Goal: Task Accomplishment & Management: Complete application form

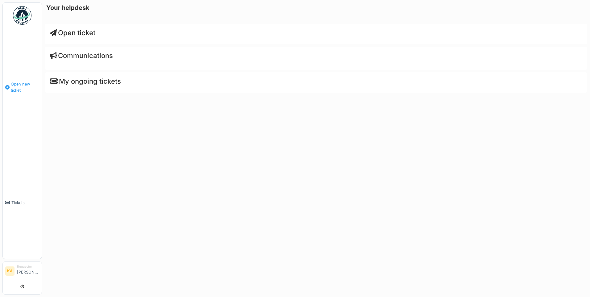
drag, startPoint x: 0, startPoint y: 0, endPoint x: 13, endPoint y: 86, distance: 86.5
click at [13, 86] on span "Open new ticket" at bounding box center [25, 87] width 28 height 12
click at [88, 31] on span "Open ticket" at bounding box center [72, 33] width 45 height 8
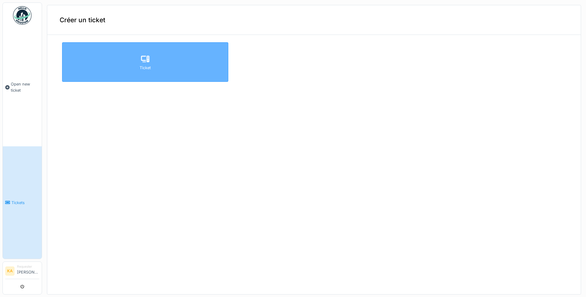
click at [160, 62] on div "Ticket" at bounding box center [145, 62] width 166 height 40
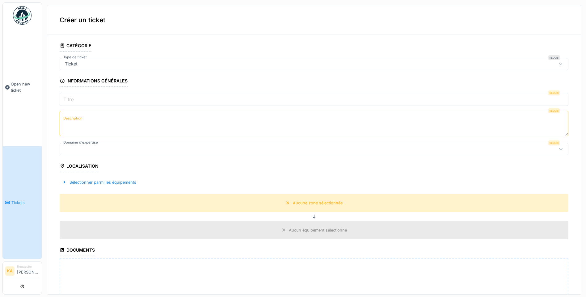
click at [125, 66] on div "Ticket" at bounding box center [286, 64] width 448 height 7
click at [124, 61] on div "Ticket" at bounding box center [286, 64] width 448 height 7
click at [143, 102] on input "Titre" at bounding box center [314, 99] width 509 height 13
click at [143, 65] on div "Ticket" at bounding box center [286, 64] width 448 height 7
click at [160, 64] on div "Ticket" at bounding box center [286, 64] width 448 height 7
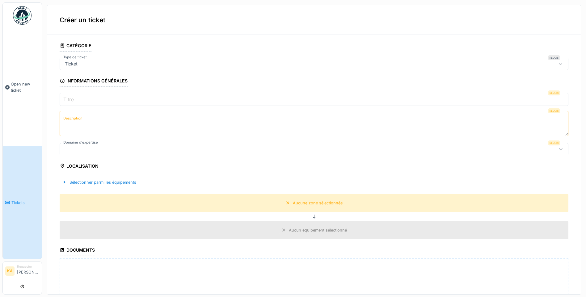
click at [120, 92] on fieldset "**********" at bounding box center [314, 209] width 509 height 339
click at [120, 98] on input "Titre" at bounding box center [314, 99] width 509 height 13
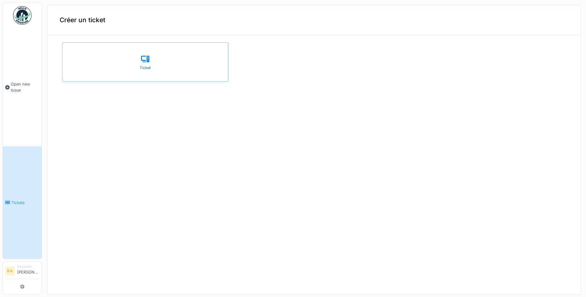
click at [24, 200] on span "Tickets" at bounding box center [25, 203] width 28 height 6
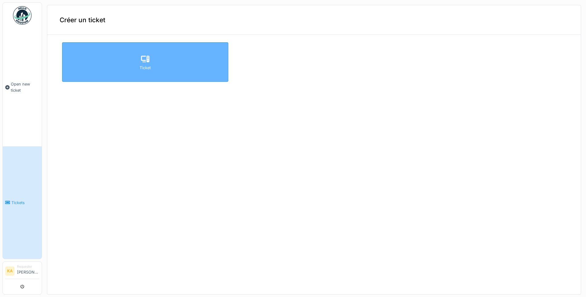
click at [164, 63] on div "Ticket" at bounding box center [145, 62] width 166 height 40
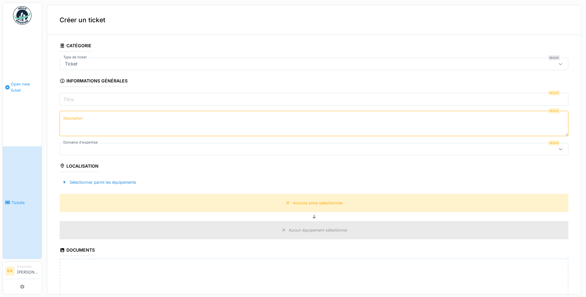
click at [17, 83] on span "Open new ticket" at bounding box center [25, 87] width 28 height 12
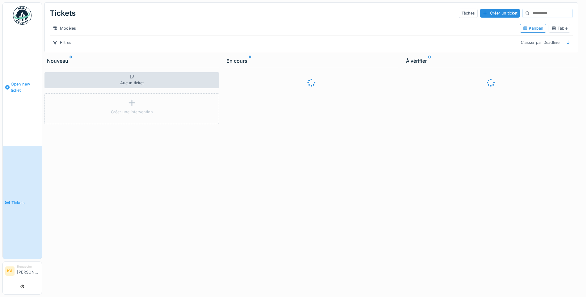
click at [20, 86] on span "Open new ticket" at bounding box center [25, 87] width 28 height 12
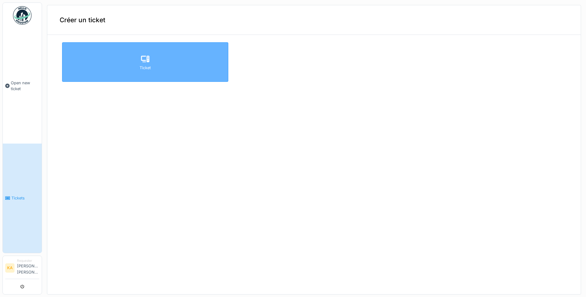
click at [148, 59] on div "Ticket" at bounding box center [145, 62] width 166 height 40
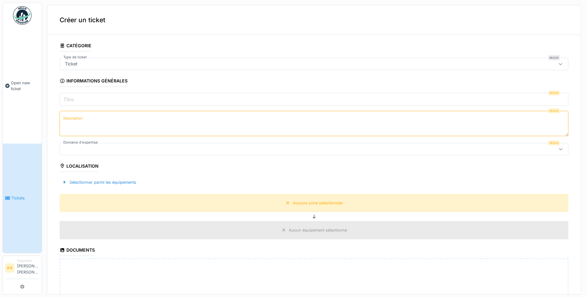
click at [138, 67] on div "Ticket" at bounding box center [286, 64] width 448 height 7
click at [121, 85] on input "Type de ticket" at bounding box center [307, 82] width 487 height 13
type input "*"
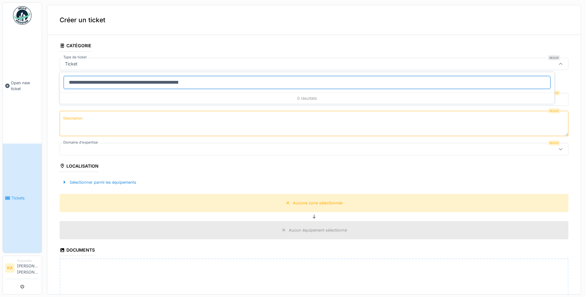
type input "**********"
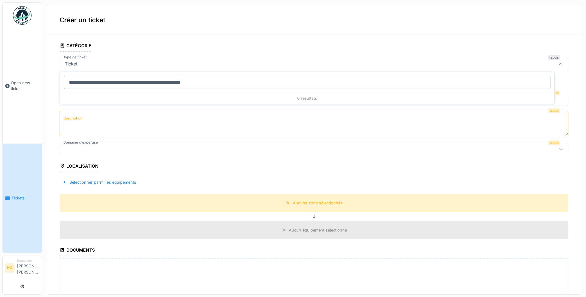
click at [158, 121] on textarea "Description" at bounding box center [314, 123] width 509 height 25
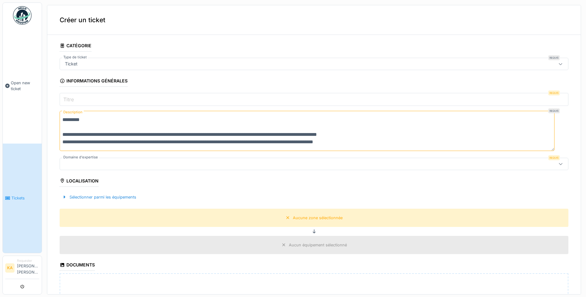
click at [381, 143] on textarea "**********" at bounding box center [307, 131] width 495 height 40
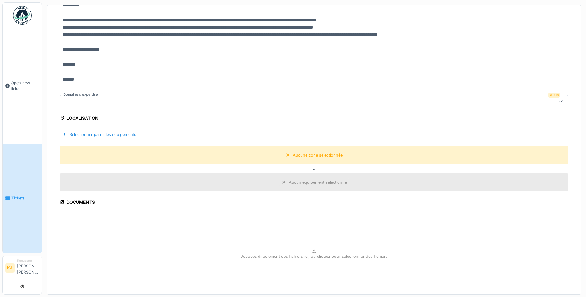
scroll to position [124, 0]
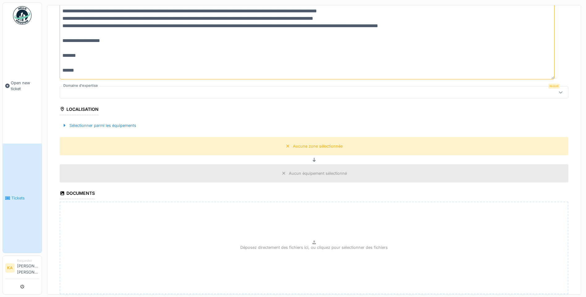
type textarea "**********"
click at [81, 91] on div at bounding box center [286, 92] width 448 height 7
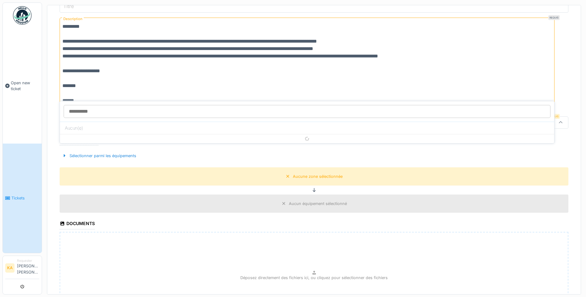
scroll to position [66, 0]
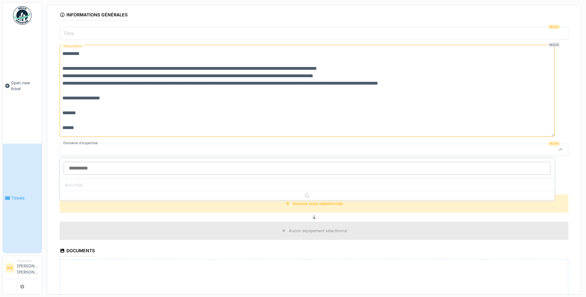
click at [95, 167] on input "Domaine d'expertise" at bounding box center [307, 168] width 487 height 13
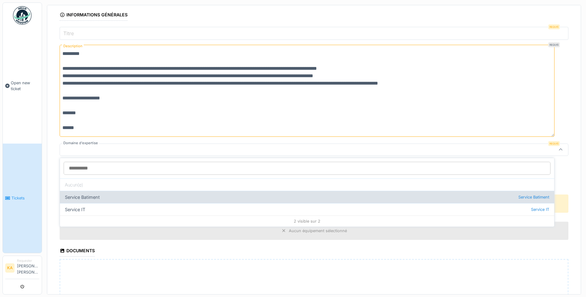
click at [90, 193] on div "Service Batiment Service Batiment" at bounding box center [307, 197] width 494 height 12
type input "***"
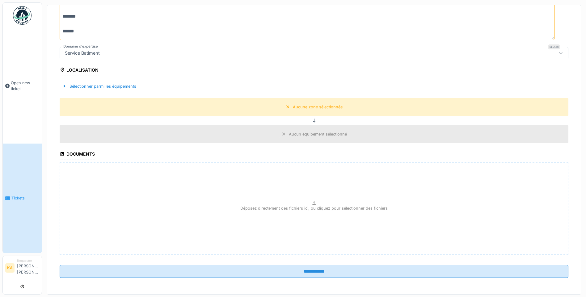
scroll to position [164, 0]
click at [275, 199] on div "Déposez directement des fichiers ici, ou cliquez pour sélectionner des fichiers" at bounding box center [314, 207] width 509 height 93
type input "**********"
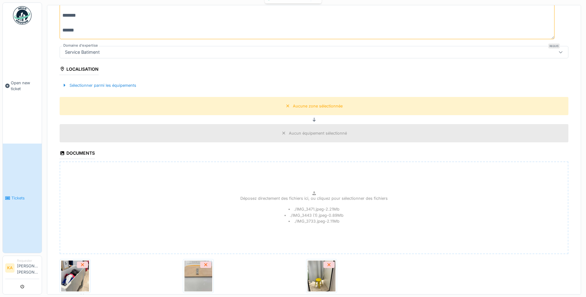
click at [73, 281] on img at bounding box center [75, 276] width 28 height 31
click at [189, 276] on img at bounding box center [198, 276] width 28 height 31
click at [308, 287] on img at bounding box center [322, 276] width 28 height 31
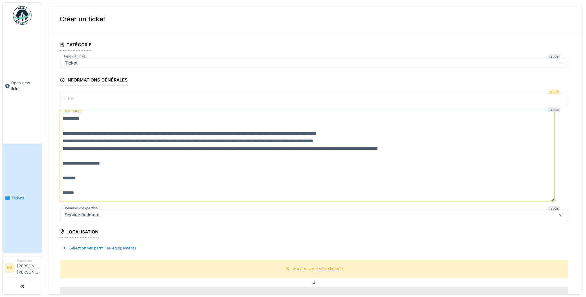
scroll to position [0, 0]
click at [156, 96] on input "Titre" at bounding box center [314, 99] width 509 height 13
click at [119, 98] on input "Titre" at bounding box center [314, 99] width 509 height 13
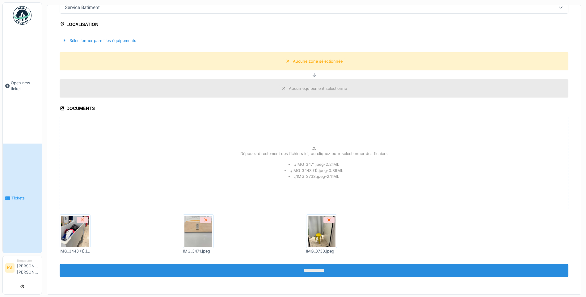
scroll to position [2, 0]
type input "**********"
click at [235, 266] on input "**********" at bounding box center [314, 270] width 509 height 13
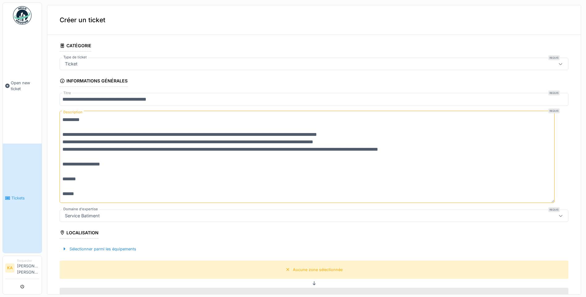
scroll to position [0, 0]
click at [154, 59] on div "Ticket" at bounding box center [314, 64] width 509 height 12
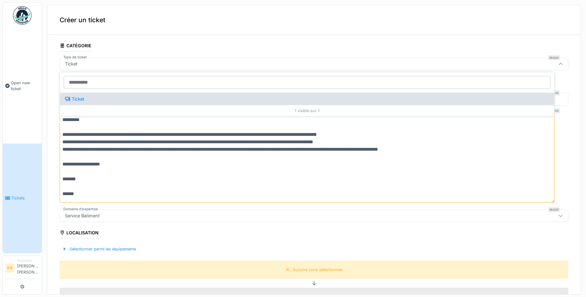
click at [129, 95] on div "Ticket" at bounding box center [307, 99] width 494 height 12
click at [165, 100] on div "Ticket" at bounding box center [307, 99] width 494 height 12
click at [77, 100] on div "Ticket" at bounding box center [74, 99] width 19 height 7
click at [76, 100] on div "Ticket" at bounding box center [74, 99] width 19 height 7
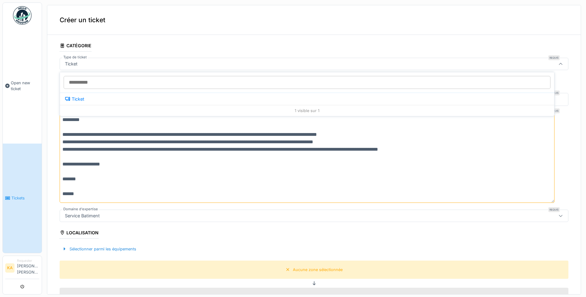
click at [307, 114] on div "1 visible sur 1" at bounding box center [307, 110] width 494 height 11
click at [308, 112] on div "1 visible sur 1" at bounding box center [307, 110] width 494 height 11
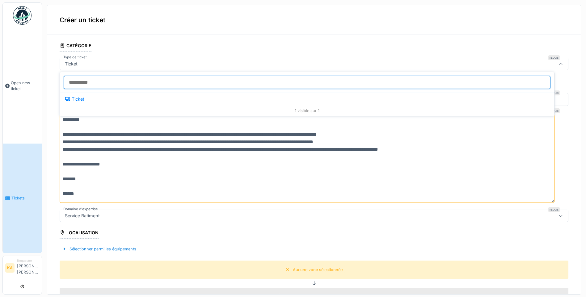
click at [151, 83] on input "Type de ticket" at bounding box center [307, 82] width 487 height 13
click at [150, 83] on input "Type de ticket" at bounding box center [307, 82] width 487 height 13
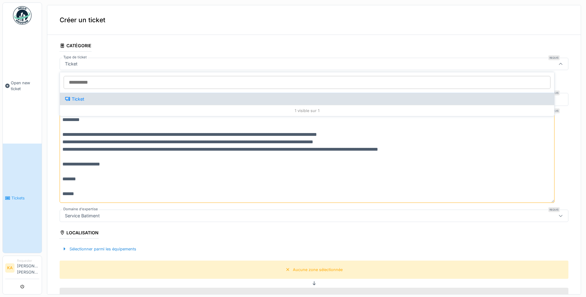
click at [71, 99] on div "Ticket" at bounding box center [74, 99] width 19 height 7
click at [70, 99] on div "Ticket" at bounding box center [74, 99] width 19 height 7
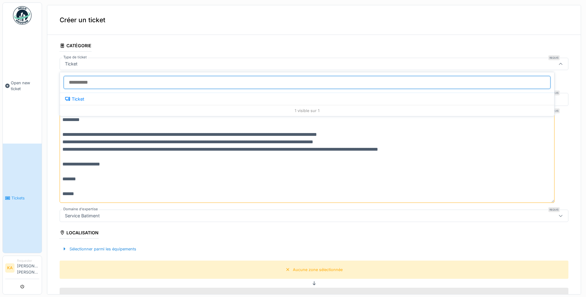
drag, startPoint x: 70, startPoint y: 99, endPoint x: 124, endPoint y: 88, distance: 54.9
click at [124, 89] on input "Type de ticket" at bounding box center [307, 82] width 487 height 13
click at [111, 85] on input "Type de ticket" at bounding box center [307, 82] width 487 height 13
type input "*"
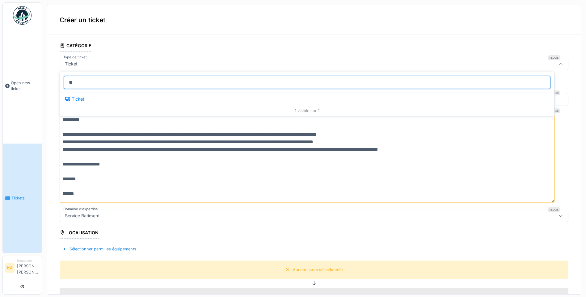
type input "*"
type input "**********"
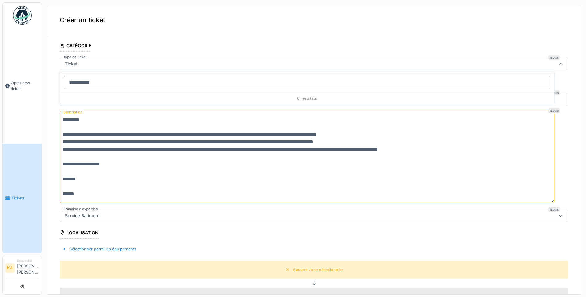
click at [70, 233] on div "Localisation" at bounding box center [79, 233] width 39 height 10
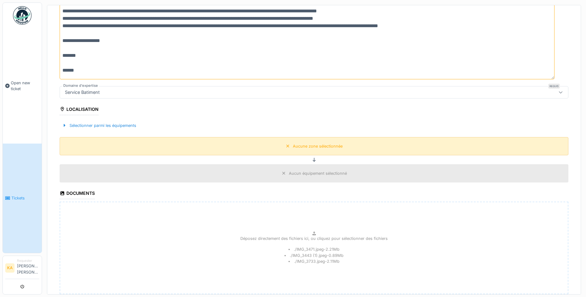
scroll to position [154, 0]
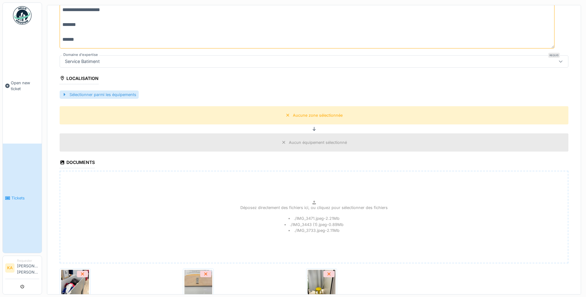
click at [127, 94] on div "Sélectionner parmi les équipements" at bounding box center [99, 94] width 79 height 8
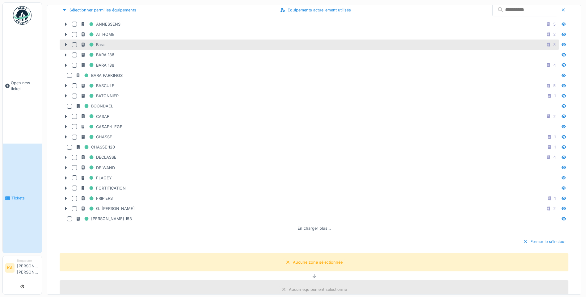
scroll to position [247, 0]
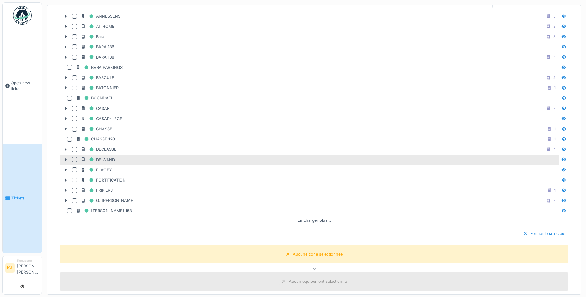
click at [115, 160] on div "DE WAND" at bounding box center [319, 160] width 477 height 8
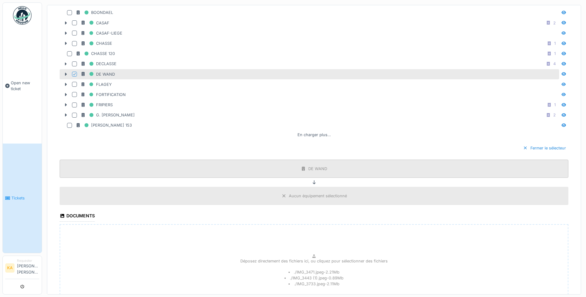
scroll to position [371, 0]
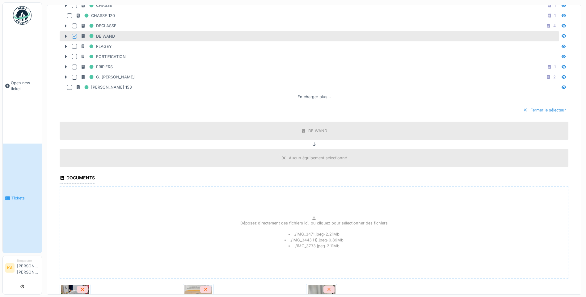
click at [520, 110] on div "Fermer le sélecteur" at bounding box center [544, 110] width 48 height 8
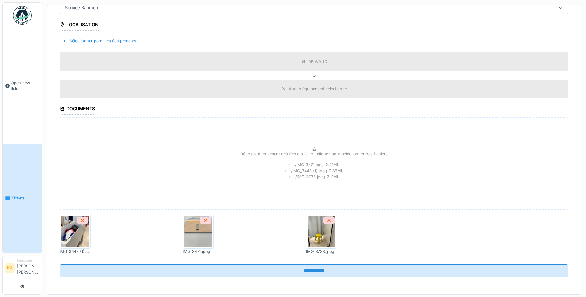
scroll to position [208, 0]
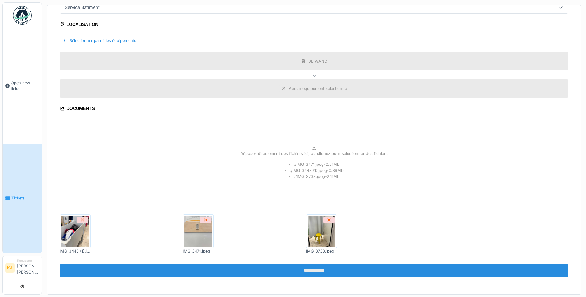
click at [315, 272] on input "**********" at bounding box center [314, 270] width 509 height 13
